Goal: Communication & Community: Answer question/provide support

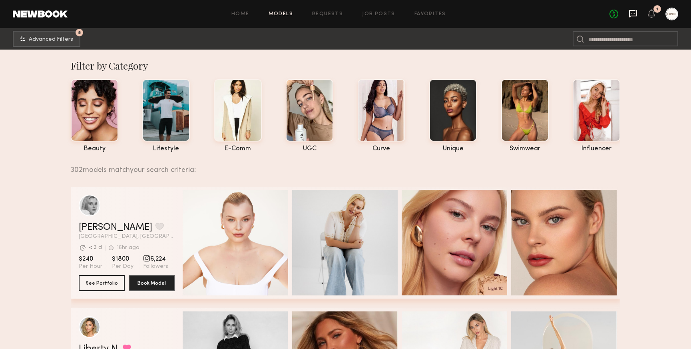
click at [635, 13] on icon at bounding box center [632, 13] width 9 height 9
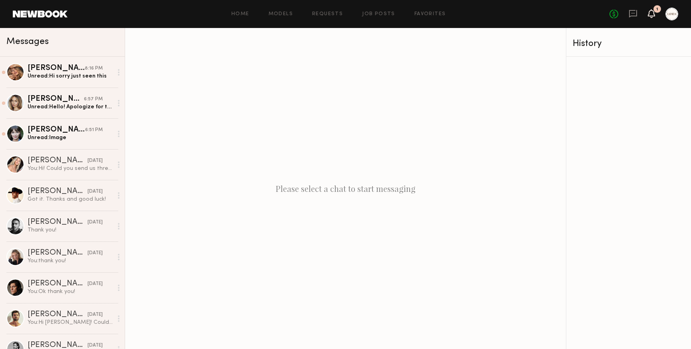
click at [648, 12] on icon at bounding box center [651, 13] width 7 height 9
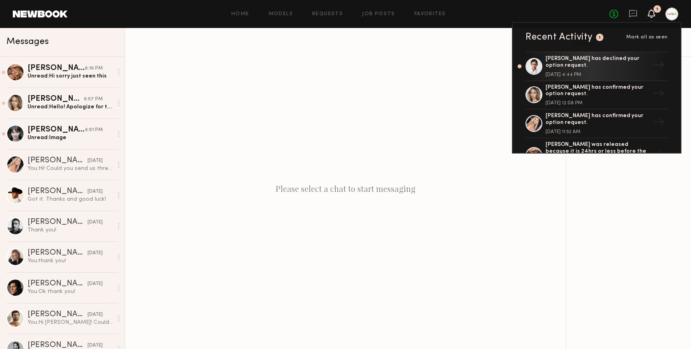
click at [643, 36] on span "Mark all as seen" at bounding box center [647, 37] width 42 height 5
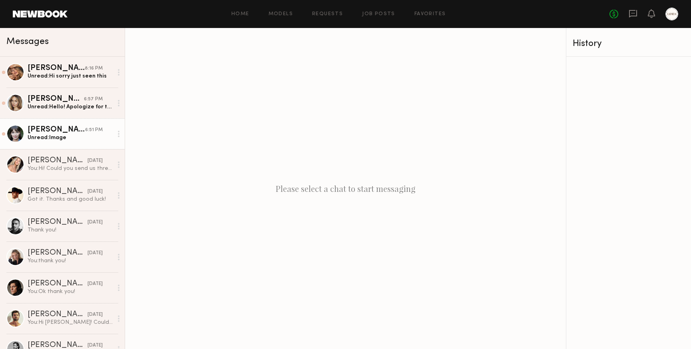
click at [39, 141] on div "Unread: Image" at bounding box center [70, 138] width 85 height 8
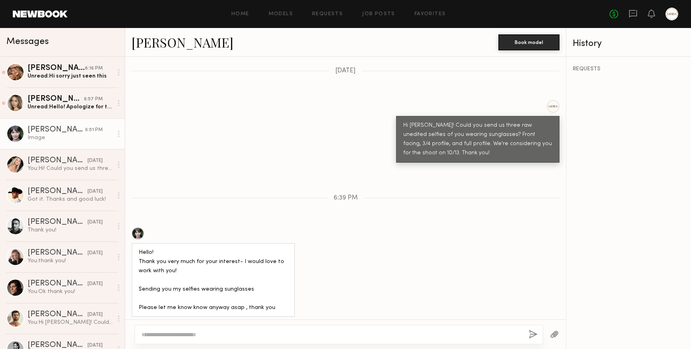
scroll to position [266, 0]
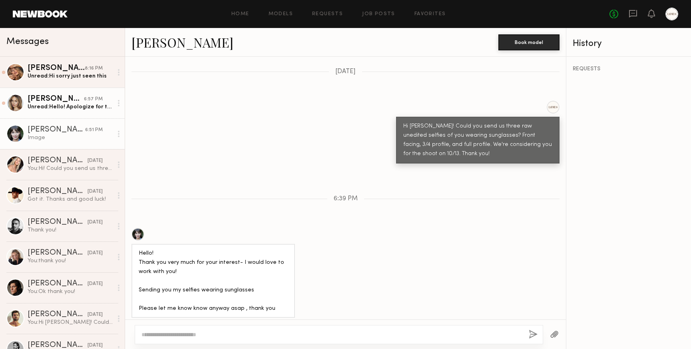
click at [46, 107] on div "Unread: Hello! Apologize for the late reply but yes will have those sent [DATE]…" at bounding box center [70, 107] width 85 height 8
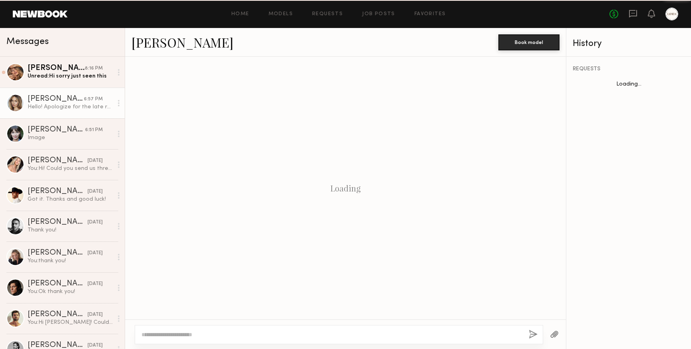
scroll to position [132, 0]
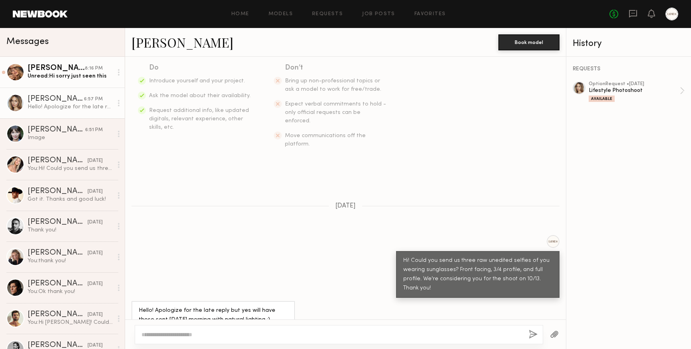
click at [54, 78] on div "Unread: Hi sorry just seen this" at bounding box center [70, 76] width 85 height 8
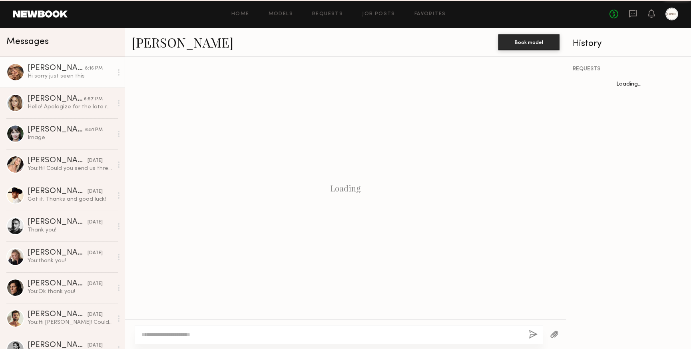
scroll to position [359, 0]
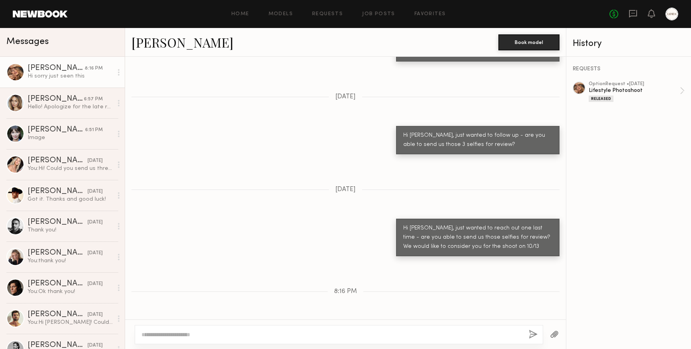
click at [154, 39] on link "[PERSON_NAME]" at bounding box center [182, 42] width 102 height 17
click at [188, 334] on textarea at bounding box center [331, 334] width 381 height 8
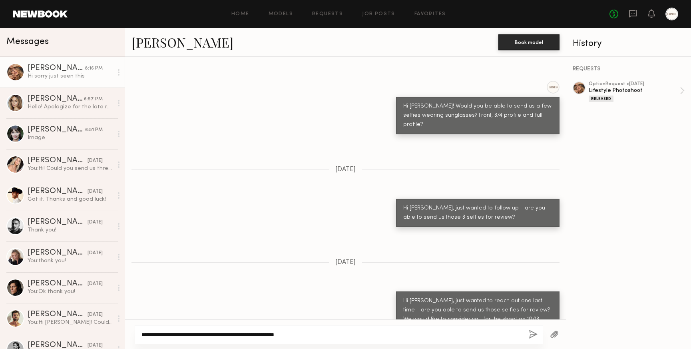
scroll to position [268, 0]
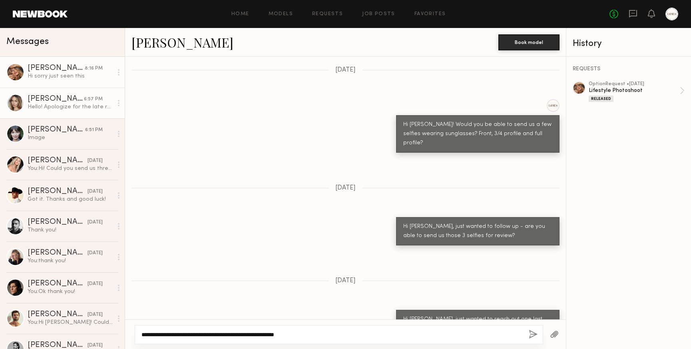
type textarea "**********"
click at [58, 103] on div "Hello! Apologize for the late reply but yes will have those sent [DATE] morning…" at bounding box center [70, 107] width 85 height 8
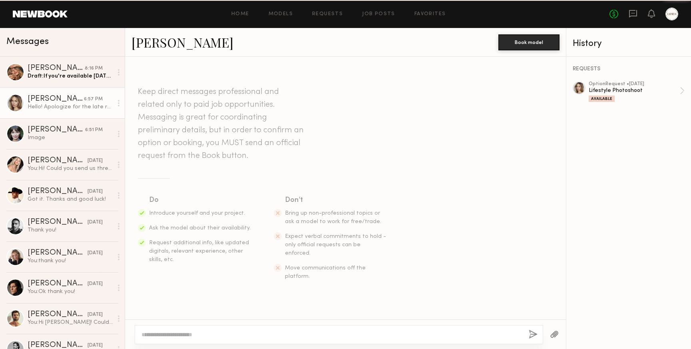
scroll to position [132, 0]
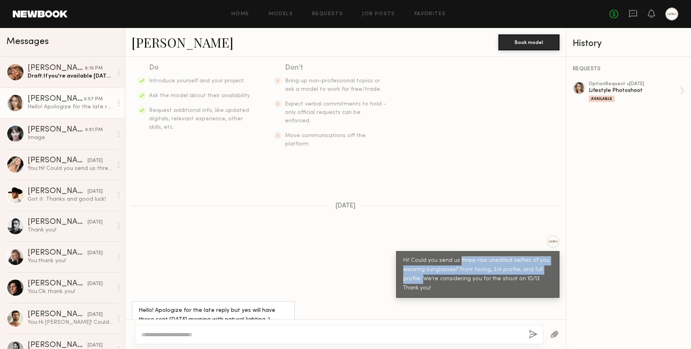
drag, startPoint x: 421, startPoint y: 262, endPoint x: 459, endPoint y: 243, distance: 42.5
click at [459, 256] on div "Hi! Could you send us three raw unedited selfies of you wearing sunglasses? Fro…" at bounding box center [477, 274] width 149 height 37
copy div "three raw unedited selfies of you wearing sunglasses? Front facing, 3/4 profile…"
click at [69, 77] on div "Draft: If you're available [DATE][DATE] from 3:30-5:30 please send us" at bounding box center [70, 76] width 85 height 8
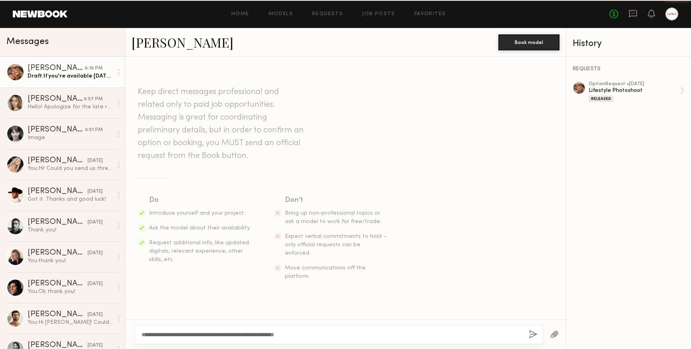
scroll to position [359, 0]
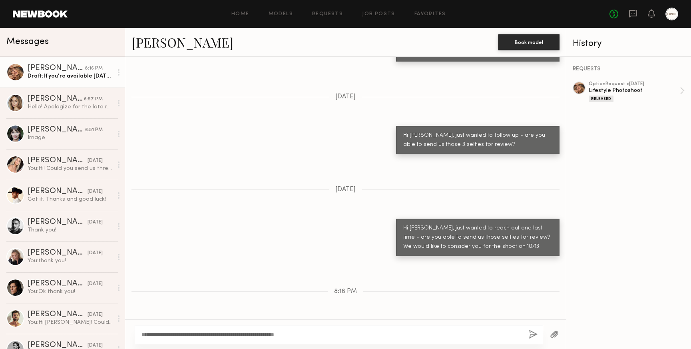
click at [318, 334] on textarea "**********" at bounding box center [331, 334] width 381 height 8
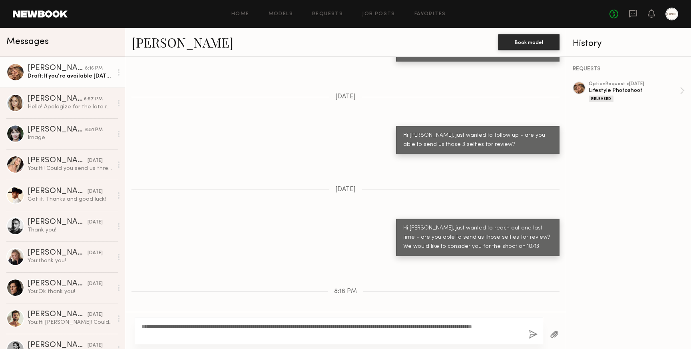
scroll to position [367, 0]
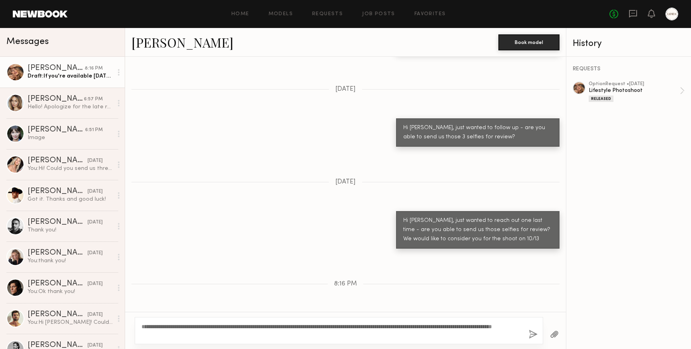
type textarea "**********"
click at [530, 332] on button "button" at bounding box center [532, 335] width 9 height 10
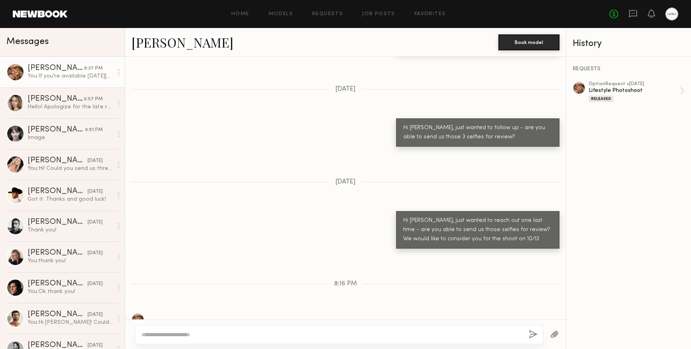
scroll to position [486, 0]
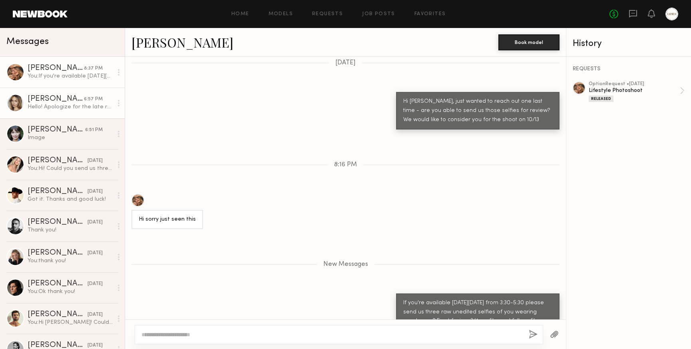
click at [46, 101] on div "[PERSON_NAME]" at bounding box center [56, 99] width 56 height 8
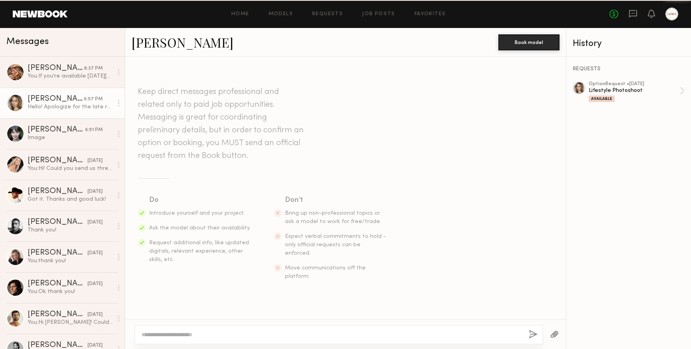
scroll to position [132, 0]
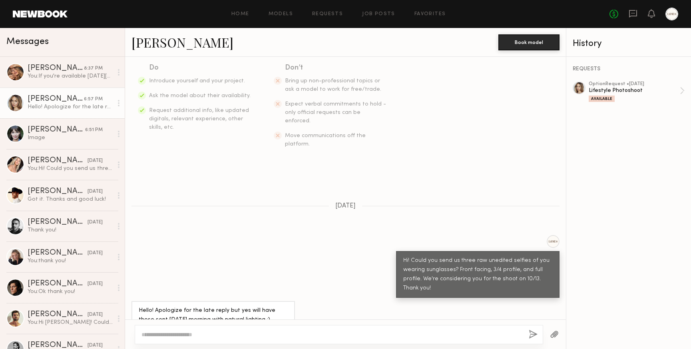
click at [156, 42] on link "[PERSON_NAME]" at bounding box center [182, 42] width 102 height 17
